Goal: Task Accomplishment & Management: Manage account settings

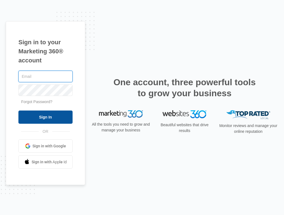
type input "[EMAIL_ADDRESS][DOMAIN_NAME]"
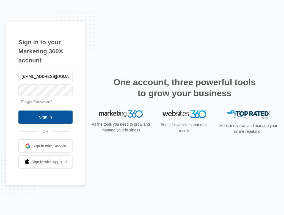
click at [45, 114] on input "Sign In" at bounding box center [45, 117] width 54 height 13
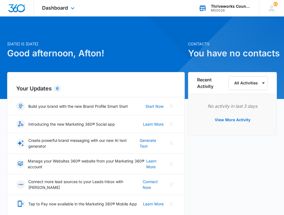
click at [236, 8] on div "Thriveworks Counseling" at bounding box center [231, 6] width 40 height 4
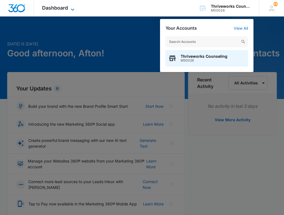
click at [60, 8] on span "Dashboard" at bounding box center [55, 8] width 26 height 6
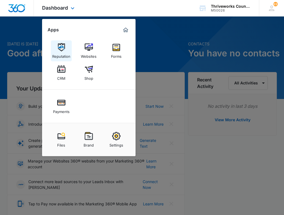
click at [64, 53] on div "Reputation" at bounding box center [61, 54] width 18 height 7
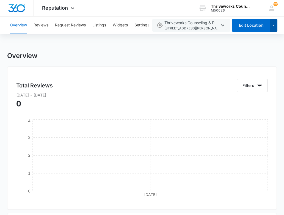
click at [274, 27] on icon "button" at bounding box center [274, 25] width 5 height 7
click at [259, 42] on div "Add Location" at bounding box center [252, 43] width 24 height 4
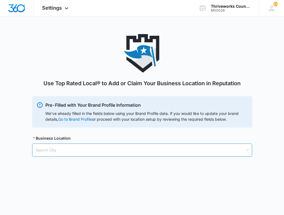
click at [103, 149] on input "search" at bounding box center [140, 150] width 210 height 13
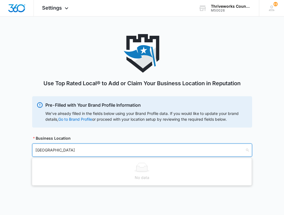
type input "st petersburg"
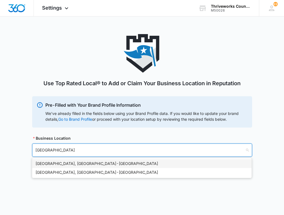
click at [130, 162] on div "St. Petersburg, FL - USA" at bounding box center [141, 164] width 213 height 6
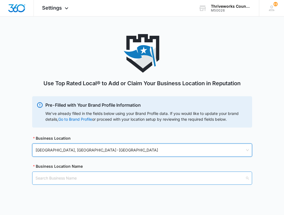
click at [133, 178] on input "search" at bounding box center [140, 178] width 210 height 13
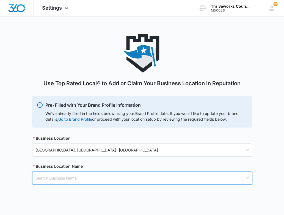
paste input "Thriveworks Counseling & Psychiatry St Petersburg"
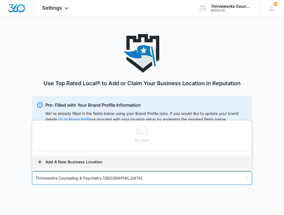
type input "Thriveworks Counseling & Psychiatry St Petersburg"
click at [90, 160] on button "Add A New Business Location" at bounding box center [142, 162] width 220 height 13
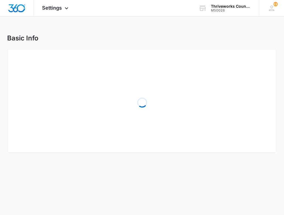
select select "Florida"
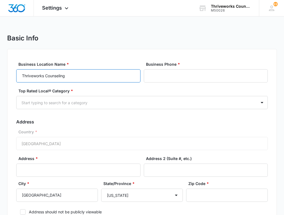
click at [85, 75] on input "Thriveworks Counseling" at bounding box center [78, 75] width 124 height 13
paste input "& Psychiatry St Petersburg"
type input "Thriveworks Counseling & Psychiatry St Petersburg"
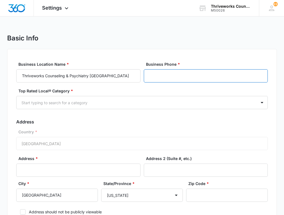
click at [199, 74] on input "Business Phone *" at bounding box center [206, 75] width 124 height 13
paste input "(727) 620-3184"
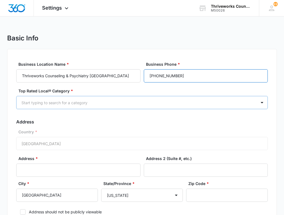
type input "(727) 620-3184"
click at [160, 105] on div at bounding box center [135, 102] width 228 height 7
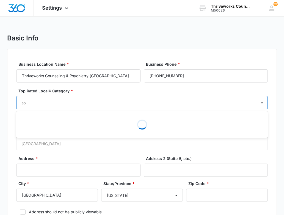
type input "s"
type input "counsel"
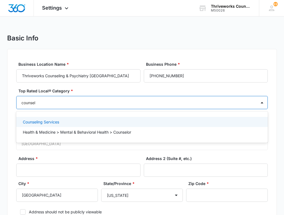
click at [141, 122] on div "Counseling Services" at bounding box center [141, 122] width 237 height 6
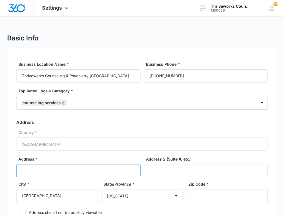
click at [66, 171] on input "Address *" at bounding box center [78, 170] width 124 height 13
paste input "6733 1st Ave South"
type input "6733 1st Ave South"
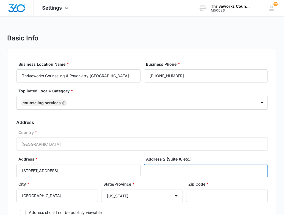
click at [177, 169] on input "Address 2 (Suite #, etc.)" at bounding box center [206, 170] width 124 height 13
paste input "Suite 102"
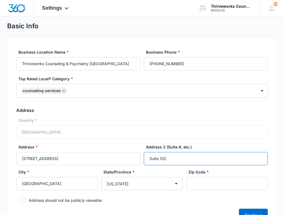
scroll to position [16, 0]
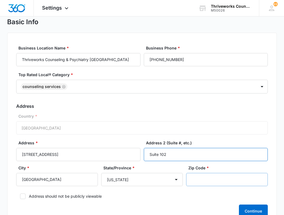
type input "Suite 102"
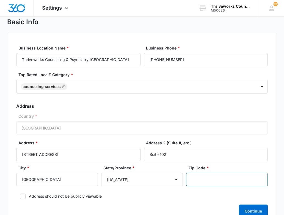
click at [216, 174] on input "Zip Code *" at bounding box center [227, 179] width 82 height 13
paste input "33707"
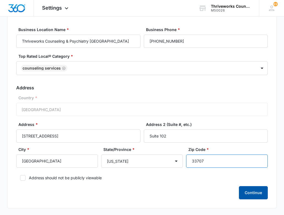
type input "33707"
click at [263, 193] on button "Continue" at bounding box center [253, 192] width 29 height 13
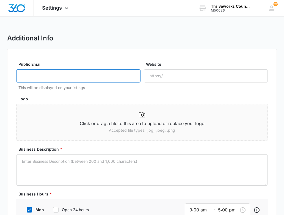
click at [88, 79] on input "Public Email" at bounding box center [78, 75] width 124 height 13
type input "marketing@thriveworks.com"
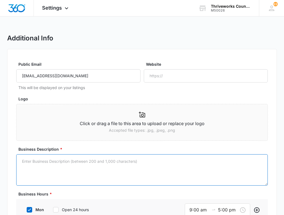
click at [100, 170] on textarea "Business Description *" at bounding box center [142, 169] width 252 height 31
paste textarea "At Thriveworks in [City,ST], you can get therapy online & in person. We offer i…"
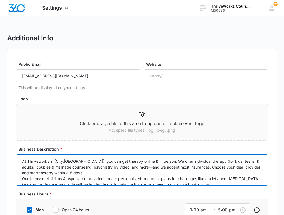
drag, startPoint x: 70, startPoint y: 162, endPoint x: 54, endPoint y: 161, distance: 16.3
click at [54, 161] on textarea "At Thriveworks in [City,ST], you can get therapy online & in person. We offer i…" at bounding box center [142, 169] width 252 height 31
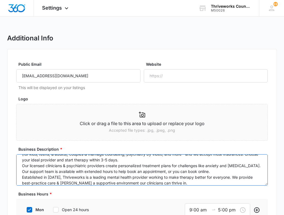
scroll to position [23, 0]
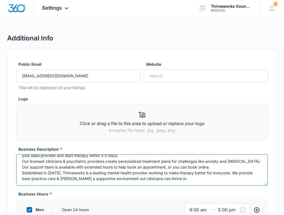
type textarea "At Thriveworks in St Petersburg, FL, you can get therapy online & in person. We…"
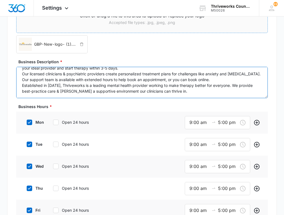
scroll to position [111, 0]
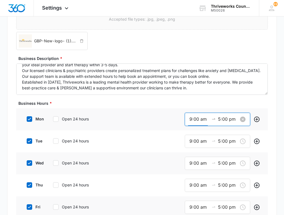
click at [205, 120] on input "9:00 am" at bounding box center [200, 119] width 20 height 7
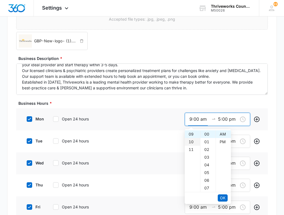
scroll to position [57, 0]
click at [193, 142] on div "09" at bounding box center [192, 146] width 15 height 8
click at [192, 139] on div "08" at bounding box center [192, 139] width 15 height 8
type input "8:00 am"
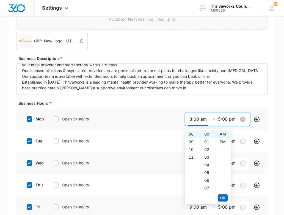
click at [221, 122] on input "5:00 pm" at bounding box center [228, 119] width 20 height 7
click at [194, 166] on div "09" at bounding box center [192, 165] width 15 height 8
type input "9:00 pm"
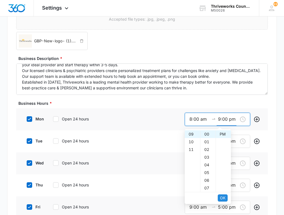
click at [227, 199] on button "OK" at bounding box center [223, 197] width 10 height 7
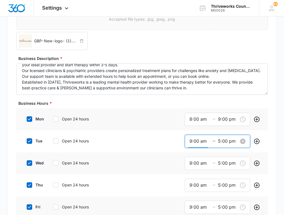
click at [191, 142] on input "9:00 am" at bounding box center [200, 141] width 20 height 7
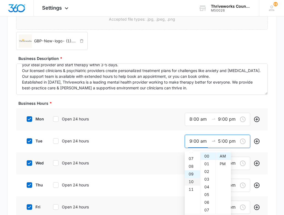
click at [191, 166] on div "08" at bounding box center [192, 167] width 15 height 8
type input "8:00 am"
click at [222, 143] on input "5:00 pm" at bounding box center [228, 141] width 20 height 7
click at [193, 185] on div "09" at bounding box center [192, 187] width 15 height 8
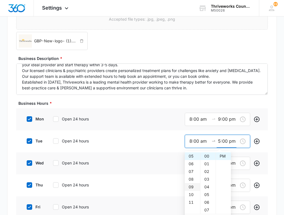
type input "9:00 pm"
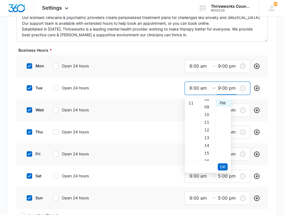
scroll to position [170, 0]
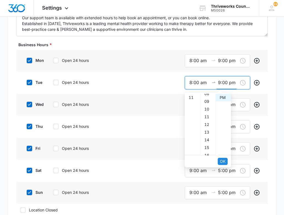
click at [224, 161] on span "OK" at bounding box center [223, 161] width 6 height 6
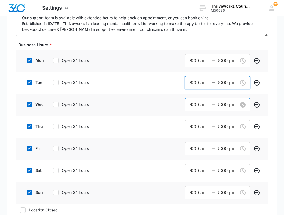
click at [195, 106] on input "9:00 am" at bounding box center [200, 104] width 20 height 7
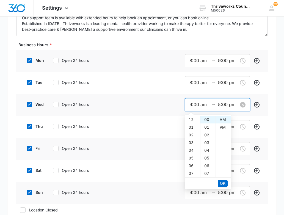
scroll to position [69, 0]
click at [193, 128] on div "08" at bounding box center [192, 131] width 15 height 8
type input "8:00 am"
click at [221, 105] on input "5:00 pm" at bounding box center [228, 104] width 20 height 7
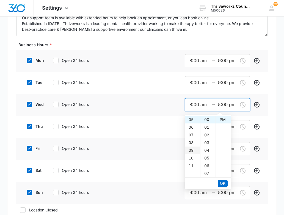
click at [191, 151] on div "09" at bounding box center [192, 151] width 15 height 8
type input "9:00 pm"
click at [226, 183] on button "OK" at bounding box center [223, 183] width 10 height 7
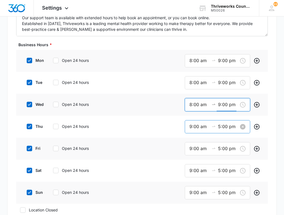
click at [192, 127] on input "9:00 am" at bounding box center [200, 126] width 20 height 7
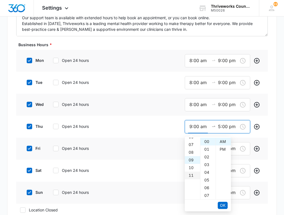
click at [193, 155] on div "08" at bounding box center [192, 153] width 15 height 8
type input "8:00 am"
click at [220, 129] on input "5:00 pm" at bounding box center [228, 126] width 20 height 7
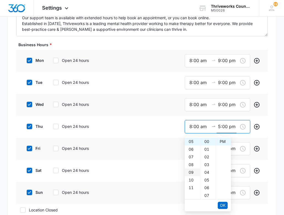
click at [193, 172] on div "09" at bounding box center [192, 173] width 15 height 8
type input "9:00 pm"
click at [224, 205] on span "OK" at bounding box center [223, 205] width 6 height 6
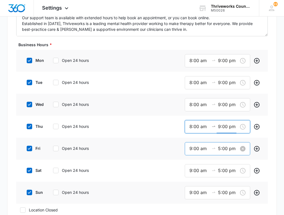
click at [192, 149] on input "9:00 am" at bounding box center [200, 148] width 20 height 7
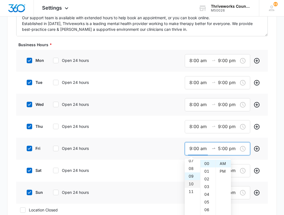
click at [189, 171] on div "08" at bounding box center [192, 169] width 15 height 8
type input "8:00 am"
click at [220, 147] on input "5:00 pm" at bounding box center [228, 148] width 20 height 7
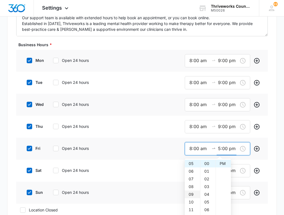
click at [193, 193] on div "09" at bounding box center [192, 195] width 15 height 8
type input "9:00 pm"
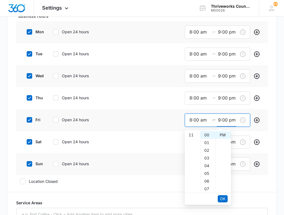
scroll to position [200, 0]
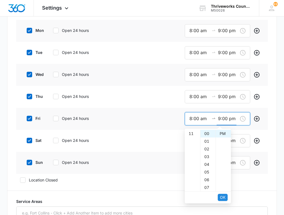
click at [225, 198] on span "OK" at bounding box center [223, 197] width 6 height 6
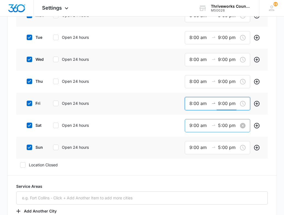
scroll to position [216, 0]
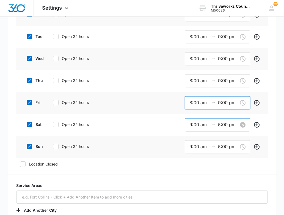
click at [192, 125] on input "9:00 am" at bounding box center [200, 124] width 20 height 7
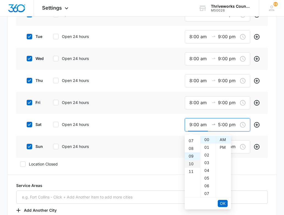
click at [189, 149] on div "08" at bounding box center [192, 149] width 15 height 8
type input "8:00 am"
click at [220, 125] on input "5:00 pm" at bounding box center [228, 124] width 20 height 7
click at [195, 170] on div "09" at bounding box center [192, 171] width 15 height 8
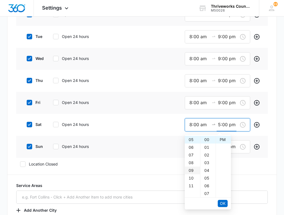
type input "9:00 pm"
click at [224, 203] on span "OK" at bounding box center [223, 204] width 6 height 6
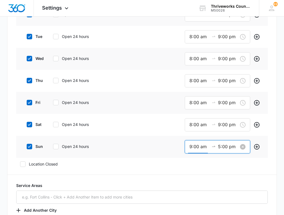
click at [191, 147] on input "9:00 am" at bounding box center [200, 146] width 20 height 7
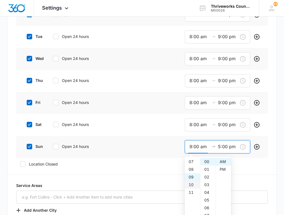
click at [191, 170] on div "08" at bounding box center [192, 170] width 15 height 8
type input "8:00 am"
click at [219, 148] on input "5:00 pm" at bounding box center [228, 146] width 20 height 7
click at [195, 191] on div "09" at bounding box center [192, 193] width 15 height 8
type input "9:00 pm"
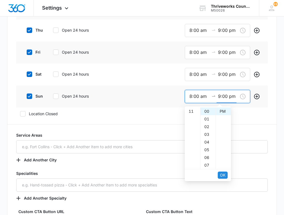
click at [221, 175] on span "OK" at bounding box center [223, 175] width 6 height 6
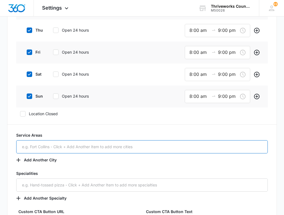
click at [172, 149] on input "text" at bounding box center [142, 146] width 252 height 13
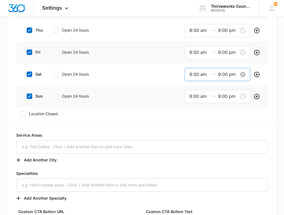
click at [220, 75] on input "9:00 pm" at bounding box center [228, 74] width 20 height 7
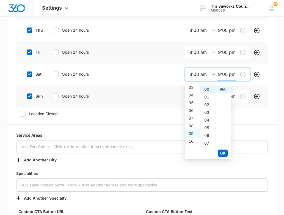
click at [189, 110] on div "06" at bounding box center [192, 111] width 15 height 8
type input "6:00 pm"
click at [224, 154] on span "OK" at bounding box center [223, 153] width 6 height 6
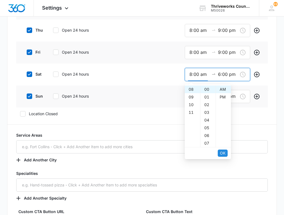
click at [226, 152] on button "OK" at bounding box center [223, 153] width 10 height 7
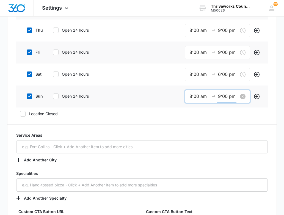
click at [228, 94] on input "9:00 pm" at bounding box center [228, 96] width 20 height 7
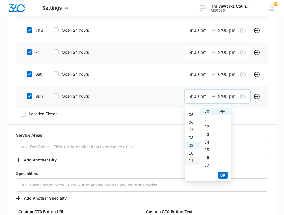
click at [192, 123] on div "06" at bounding box center [192, 123] width 15 height 8
type input "6:00 pm"
click at [222, 175] on span "OK" at bounding box center [223, 175] width 6 height 6
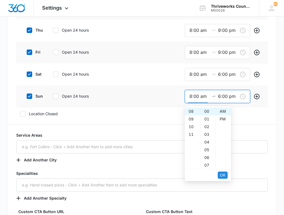
click at [222, 175] on span "OK" at bounding box center [223, 175] width 6 height 6
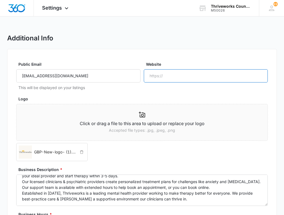
click at [168, 75] on input "Website" at bounding box center [206, 75] width 124 height 13
paste input "https://thriveworks.com/st-petersburg-counseling-therapy/"
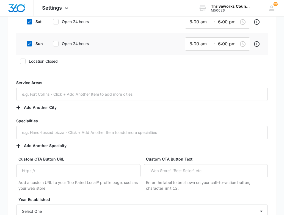
scroll to position [376, 0]
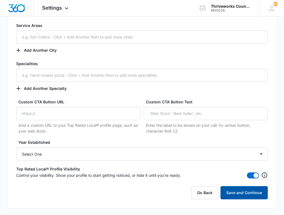
type input "https://thriveworks.com/st-petersburg-counseling-therapy/"
click at [239, 197] on button "Save and Continue" at bounding box center [244, 192] width 47 height 13
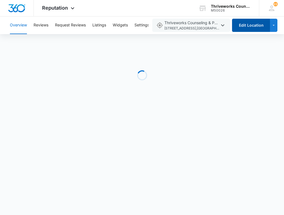
click at [244, 25] on button "Edit Location" at bounding box center [251, 25] width 38 height 13
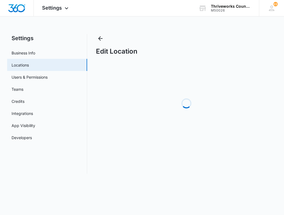
select select "Florida"
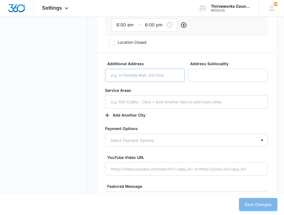
scroll to position [719, 0]
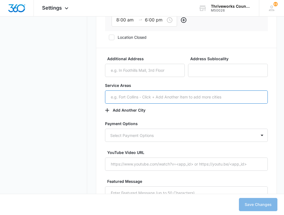
click at [131, 98] on input "text" at bounding box center [186, 97] width 163 height 13
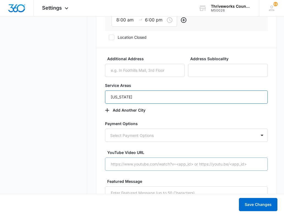
type input "Florida"
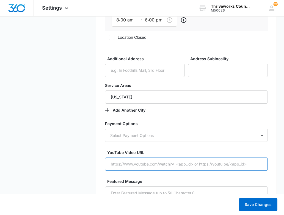
click at [136, 163] on input "YouTube Video URL" at bounding box center [186, 164] width 163 height 13
paste input "https://youtu.be/mSbXso2pcdU"
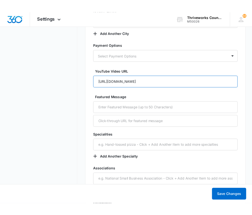
scroll to position [813, 0]
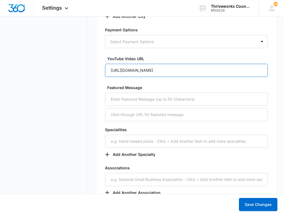
type input "https://youtu.be/mSbXso2pcdU"
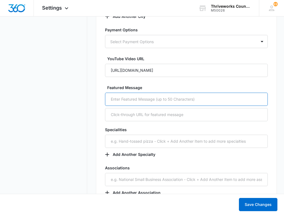
click at [160, 96] on input "text" at bounding box center [186, 99] width 163 height 13
paste input "Our team offers in-person and online therapy."
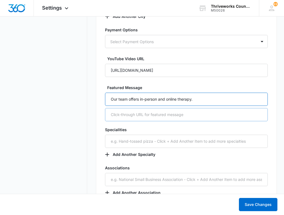
type input "Our team offers in-person and online therapy."
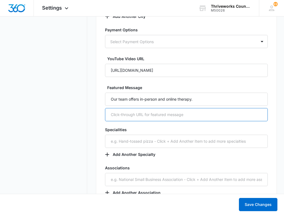
click at [162, 113] on input "text" at bounding box center [186, 114] width 163 height 13
paste input "/therapists-counselors/"
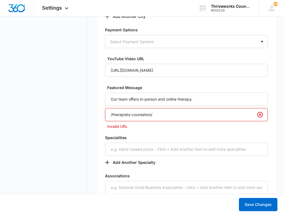
paste input "https://thriveworks.com/st-petersburg-counseling-therapy/"
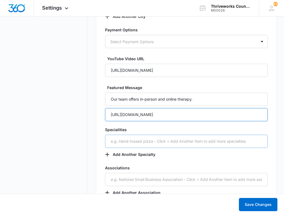
type input "https://thriveworks.com/st-petersburg-counseling-therapy/therapists-counselors/"
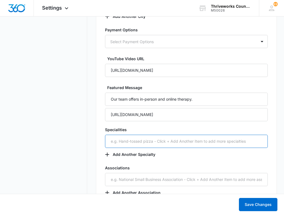
click at [167, 142] on input "text" at bounding box center [186, 141] width 163 height 13
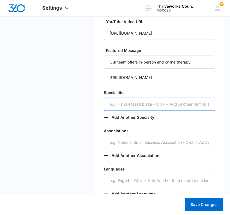
scroll to position [1015, 0]
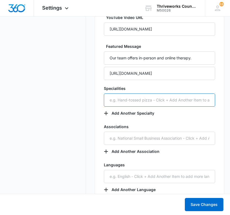
click at [132, 102] on input "text" at bounding box center [159, 100] width 111 height 13
click at [150, 104] on input "indi" at bounding box center [159, 100] width 111 height 13
paste input "Individual Therapy"
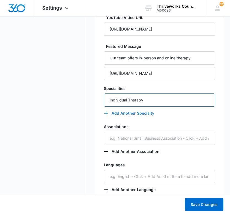
type input "Individual Therapy"
click at [116, 112] on button "Add Another Specialty" at bounding box center [132, 113] width 56 height 13
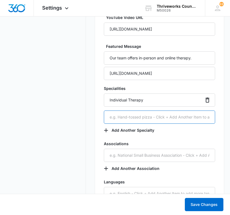
paste input "Psychiatry / Medication Management"
type input "Psychiatry / Medication Management"
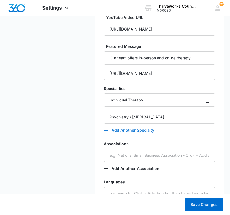
click at [142, 132] on button "Add Another Specialty" at bounding box center [132, 130] width 56 height 13
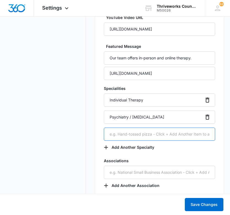
paste input "In-Person & Online Therapy"
type input "In-Person & Online Therapy"
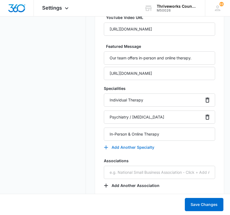
click at [149, 148] on button "Add Another Specialty" at bounding box center [132, 147] width 56 height 13
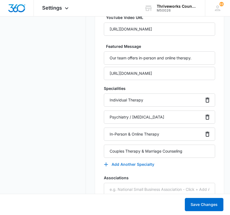
type input "Couples Therapy & Marriage Counseling"
click at [145, 163] on button "Add Another Specialty" at bounding box center [132, 164] width 56 height 13
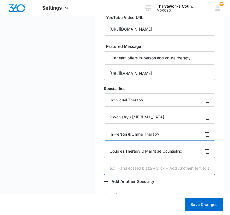
paste input "Child Therapy & Teen Counseling"
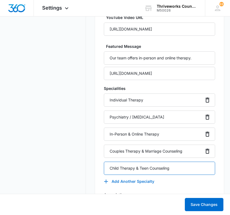
type input "Child Therapy & Teen Counseling"
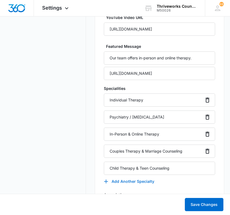
click at [144, 179] on button "Add Another Specialty" at bounding box center [132, 181] width 56 height 13
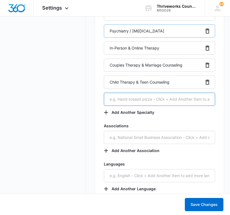
scroll to position [1105, 0]
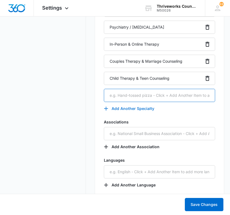
paste input "Family Therapy"
type input "Family Therapy"
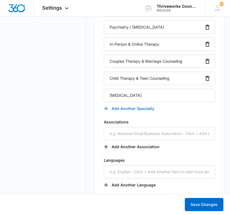
click at [129, 108] on button "Add Another Specialty" at bounding box center [132, 108] width 56 height 13
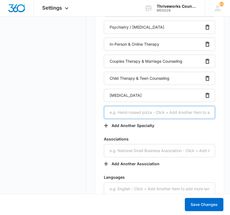
paste input "Motivational Interviewing"
type input "Motivational Interviewing"
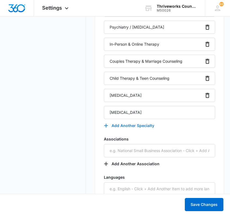
click at [136, 126] on button "Add Another Specialty" at bounding box center [132, 125] width 56 height 13
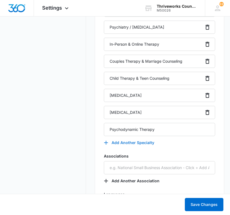
type input "Psychodynamic Therapy"
click at [142, 142] on button "Add Another Specialty" at bounding box center [132, 142] width 56 height 13
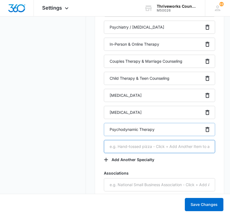
paste input "Positive Psychology"
type input "Positive Psychology"
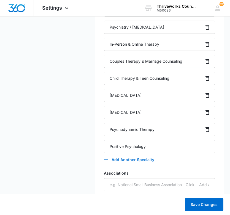
click at [143, 161] on button "Add Another Specialty" at bounding box center [132, 159] width 56 height 13
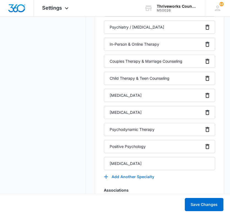
type input "Person Centered Therapy"
click at [144, 179] on button "Add Another Specialty" at bounding box center [132, 176] width 56 height 13
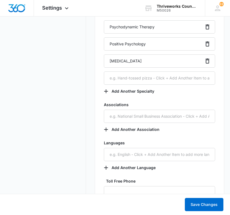
scroll to position [1210, 0]
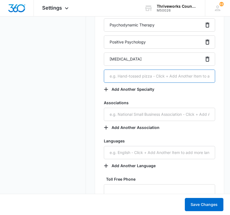
paste input "Narrative Therapy"
type input "Narrative Therapy"
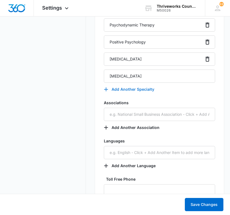
click at [117, 89] on button "Add Another Specialty" at bounding box center [132, 89] width 56 height 13
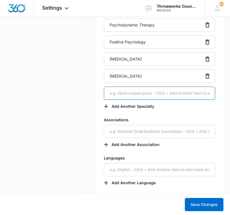
paste input "Emotionally Focused Therapy"
type input "Emotionally Focused Therapy"
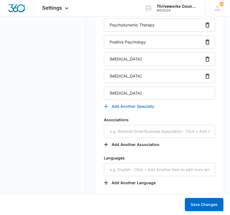
click at [130, 106] on button "Add Another Specialty" at bounding box center [132, 106] width 56 height 13
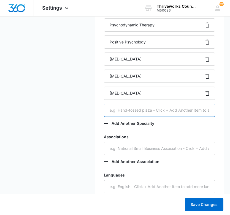
paste input "Eye Movement Desensitization and Reprocessing"
type input "Eye Movement Desensitization and Reprocessing"
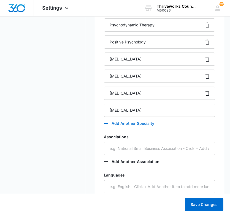
click at [129, 121] on button "Add Another Specialty" at bounding box center [132, 123] width 56 height 13
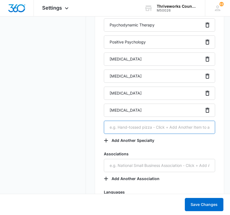
paste input "Medication Management"
type input "Medication Management"
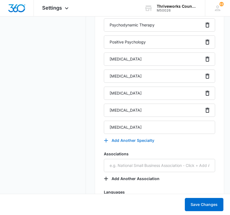
click at [136, 140] on button "Add Another Specialty" at bounding box center [132, 140] width 56 height 13
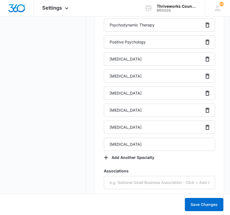
type input "Mindfulness Based Cognitive Therapy"
click at [148, 159] on button "Add Another Specialty" at bounding box center [132, 157] width 56 height 13
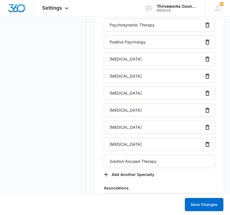
type input "Solution-focused Therapy"
click at [147, 176] on button "Add Another Specialty" at bounding box center [132, 174] width 56 height 13
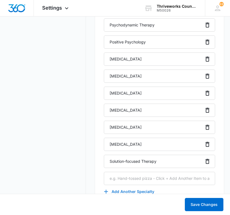
click at [147, 176] on input "text" at bounding box center [159, 178] width 111 height 13
type input "Grief Counseling"
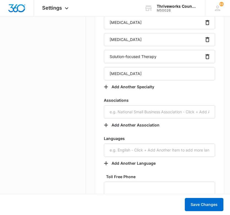
scroll to position [1321, 0]
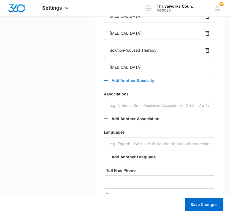
click at [138, 81] on button "Add Another Specialty" at bounding box center [132, 80] width 56 height 13
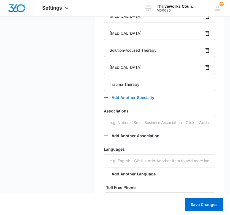
type input "Trauma Therapy"
click at [139, 100] on button "Add Another Specialty" at bounding box center [132, 97] width 56 height 13
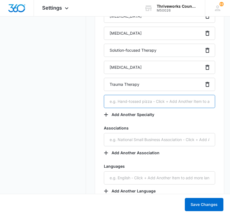
paste input "Depression Counseling"
type input "Depression Counseling"
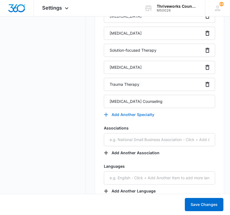
click at [145, 111] on button "Add Another Specialty" at bounding box center [132, 114] width 56 height 13
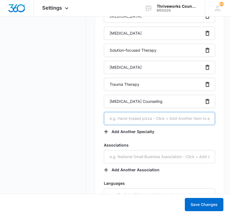
paste input "ADHD Counseling"
type input "ADHD Counseling"
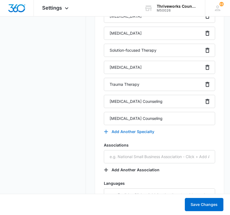
click at [144, 130] on button "Add Another Specialty" at bounding box center [132, 131] width 56 height 13
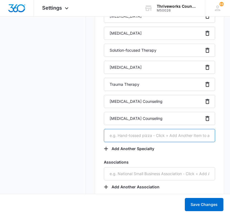
paste input "EMDR Therapy"
type input "EMDR Therapy"
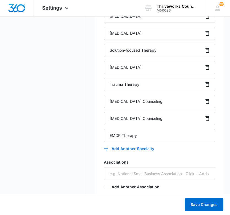
click at [143, 147] on button "Add Another Specialty" at bounding box center [132, 148] width 56 height 13
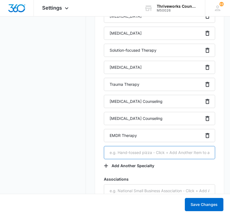
paste input "Cognitive Behavioral Therapy"
type input "Cognitive Behavioral Therapy"
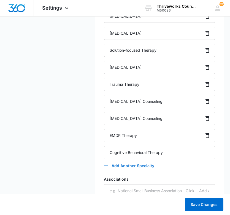
click at [130, 165] on button "Add Another Specialty" at bounding box center [132, 165] width 56 height 13
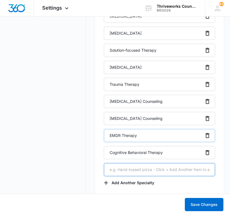
paste input "Dialectical Behavior Therapy"
type input "Dialectical Behavior Therapy"
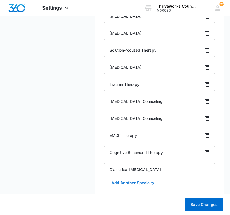
click at [138, 180] on button "Add Another Specialty" at bounding box center [132, 182] width 56 height 13
type input "Anger Management"
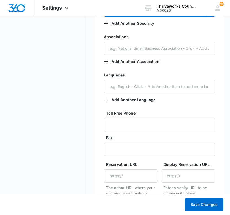
scroll to position [1499, 0]
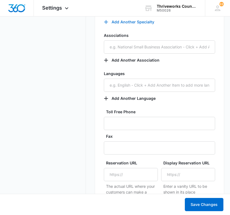
click at [121, 23] on button "Add Another Specialty" at bounding box center [132, 21] width 56 height 13
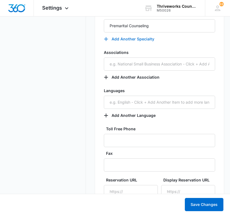
type input "Premarital Counseling"
click at [127, 40] on button "Add Another Specialty" at bounding box center [132, 38] width 56 height 13
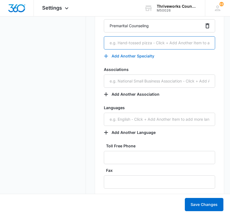
paste input "Divorce Counseling"
type input "Divorce Counseling"
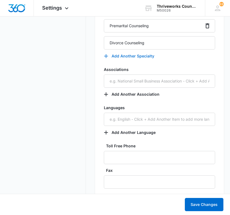
click at [137, 56] on button "Add Another Specialty" at bounding box center [132, 56] width 56 height 13
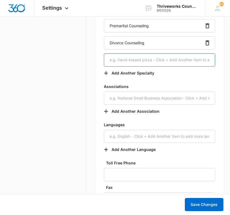
paste input "Infidelity Counseling"
type input "Infidelity Counseling"
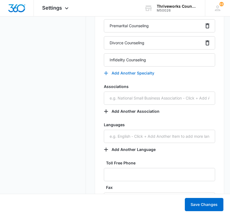
click at [146, 73] on button "Add Another Specialty" at bounding box center [132, 73] width 56 height 13
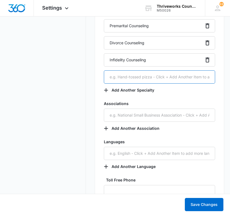
paste input "Externalization Narrative Therapy"
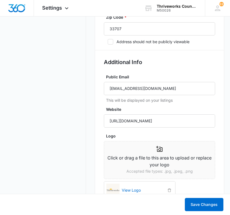
scroll to position [388, 0]
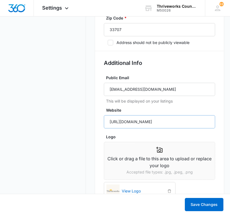
type input "Externalization Narrative Therapy"
click at [166, 120] on input "https://thriveworks.com/st-petersburg-counseling-therapy/" at bounding box center [159, 121] width 111 height 13
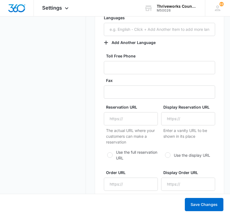
scroll to position [1624, 0]
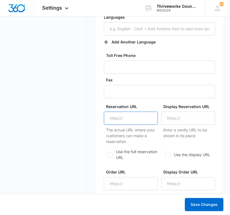
click at [125, 119] on input "Reservation URL" at bounding box center [131, 118] width 54 height 13
paste input "https://thriveworks.com/st-petersburg-counseling-therapy/"
type input "https://thriveworks.com/st-petersburg-counseling-therapy/"
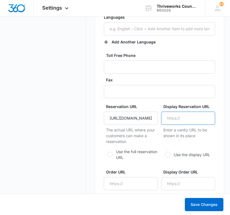
scroll to position [0, 0]
click at [188, 121] on input "Display Reservation URL" at bounding box center [188, 118] width 54 height 13
paste input "https://thriveworks.com/st-petersburg-counseling-therapy/"
type input "https://thriveworks.com/st-petersburg-counseling-therapy/"
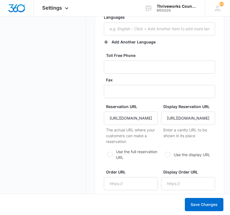
click at [168, 155] on div at bounding box center [168, 155] width 6 height 6
click at [165, 155] on input "Use the display URL" at bounding box center [163, 155] width 4 height 4
radio input "true"
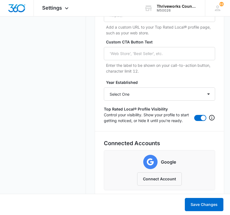
scroll to position [1911, 0]
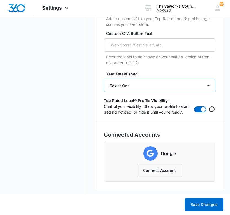
click at [167, 82] on select "Select One 2025 2024 2023 2022 2021 2020 2019 2018 2017 2016 2015 2014 2013 201…" at bounding box center [159, 85] width 111 height 13
select select "2008"
click at [104, 79] on select "Select One 2025 2024 2023 2022 2021 2020 2019 2018 2017 2016 2015 2014 2013 201…" at bounding box center [159, 85] width 111 height 13
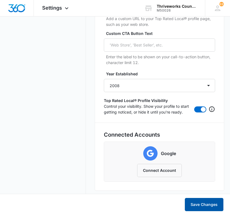
click at [211, 207] on button "Save Changes" at bounding box center [204, 204] width 39 height 13
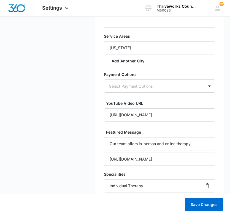
scroll to position [925, 0]
